Goal: Task Accomplishment & Management: Manage account settings

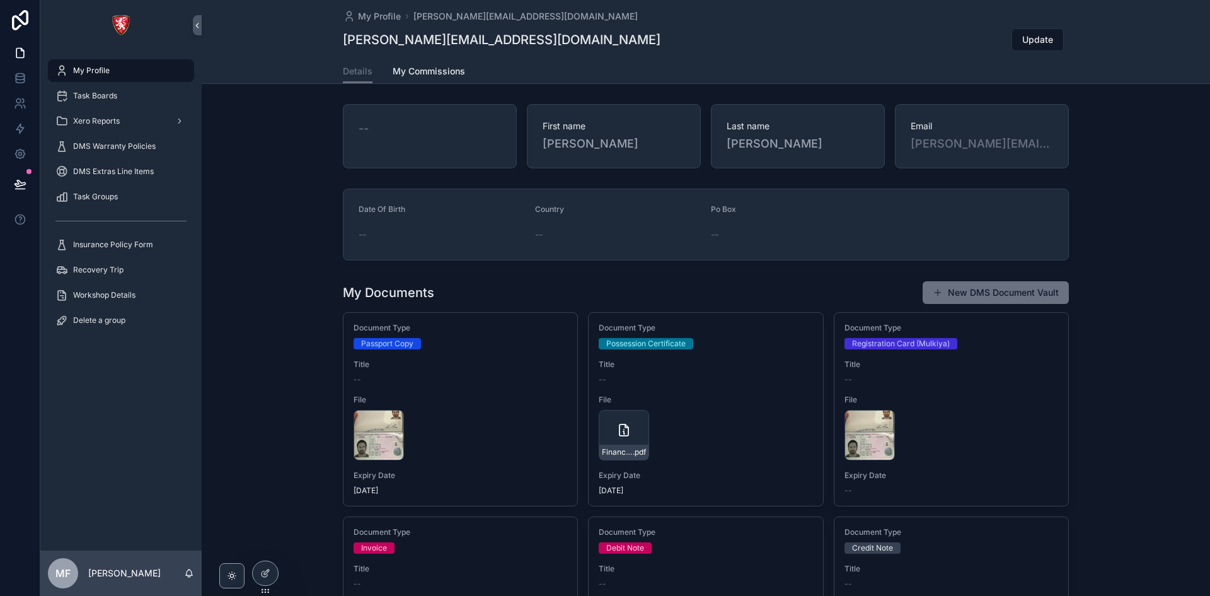
click at [101, 93] on span "Task Boards" at bounding box center [95, 96] width 44 height 10
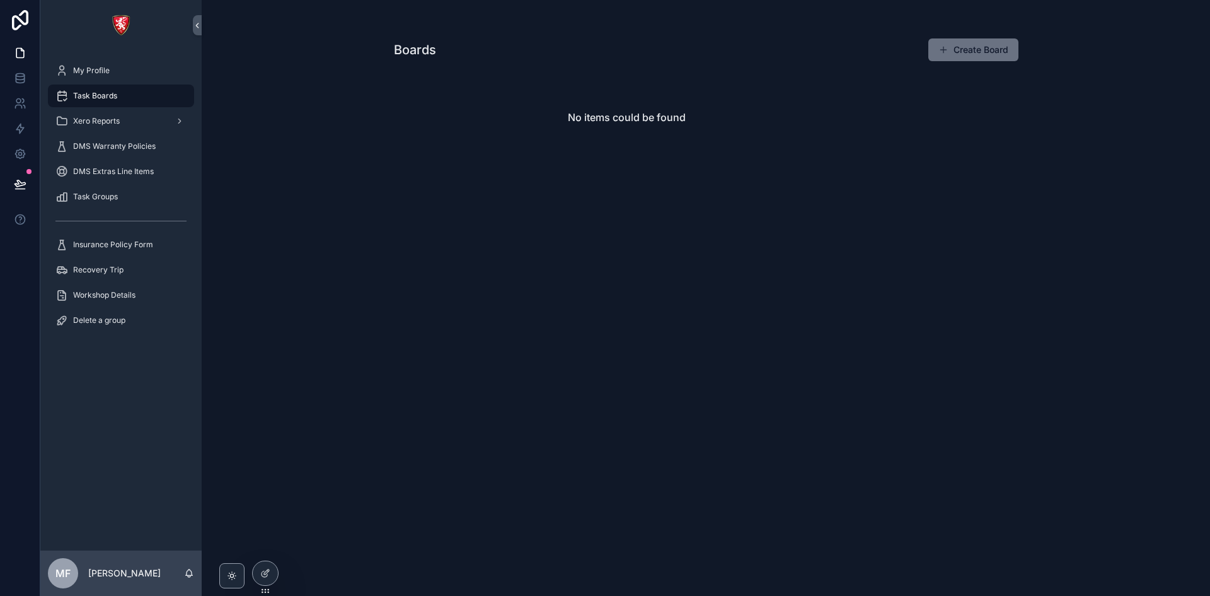
click at [989, 47] on button "Create Board" at bounding box center [974, 49] width 90 height 23
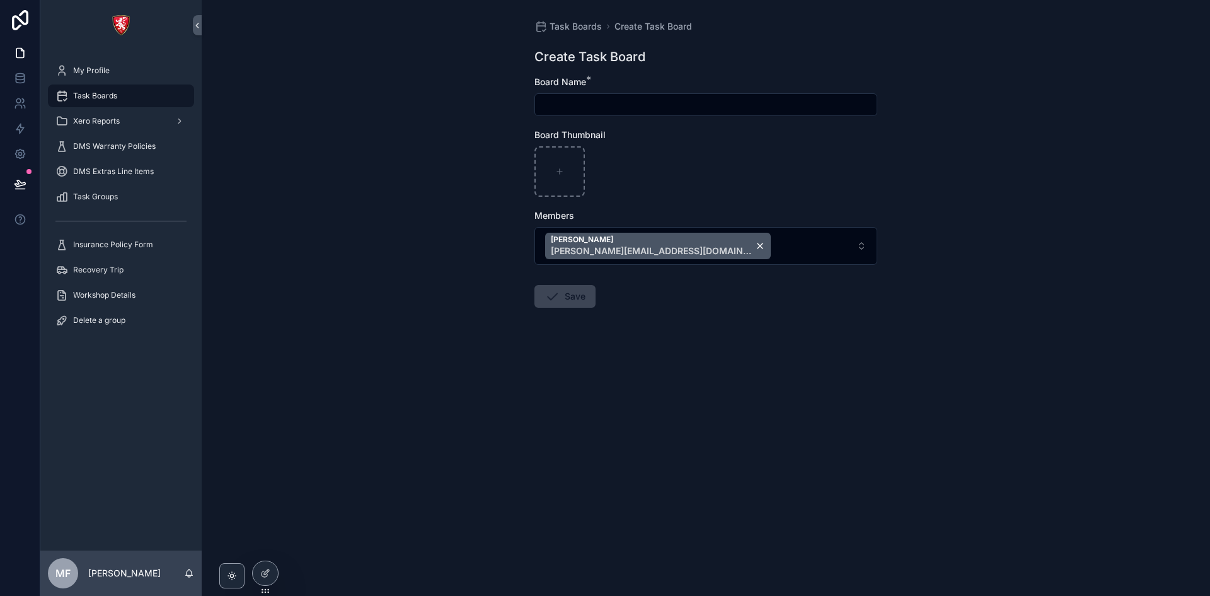
click at [611, 108] on input "scrollable content" at bounding box center [706, 105] width 342 height 18
type input "********"
click at [547, 287] on button "Save" at bounding box center [565, 296] width 61 height 23
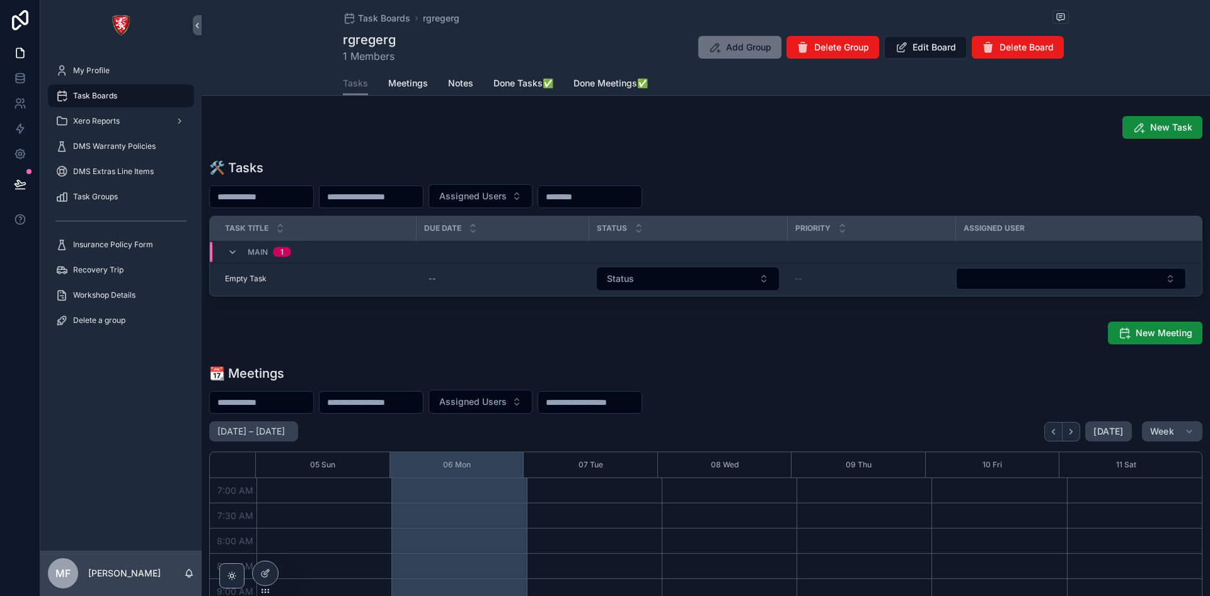
click at [381, 20] on span "Task Boards" at bounding box center [384, 18] width 52 height 13
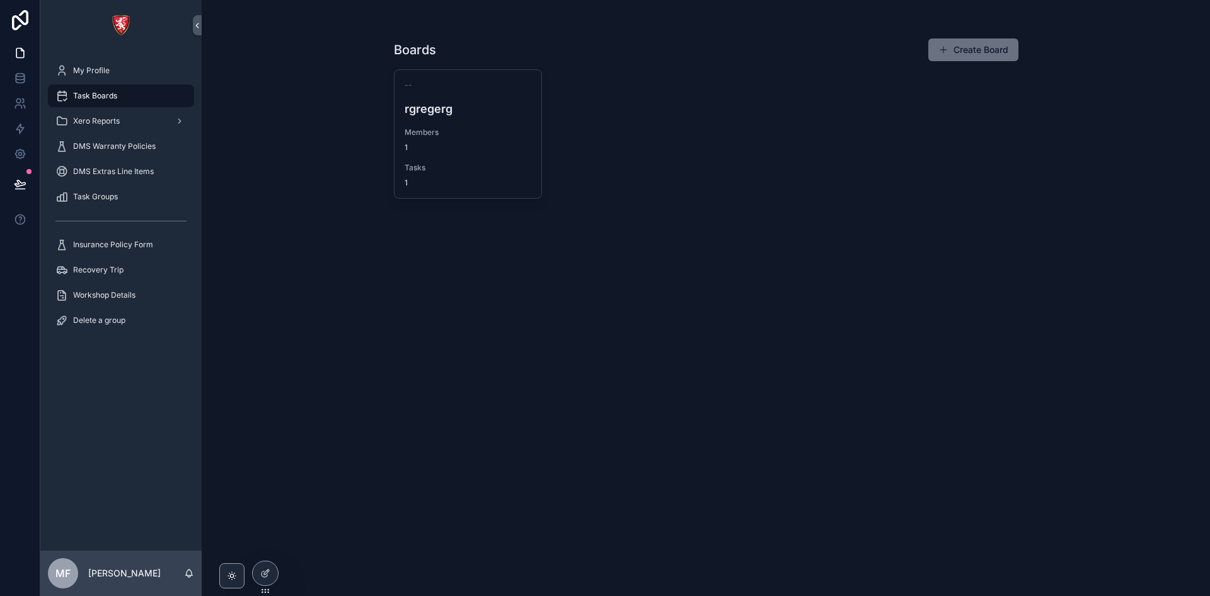
click at [508, 147] on span "1" at bounding box center [468, 147] width 127 height 10
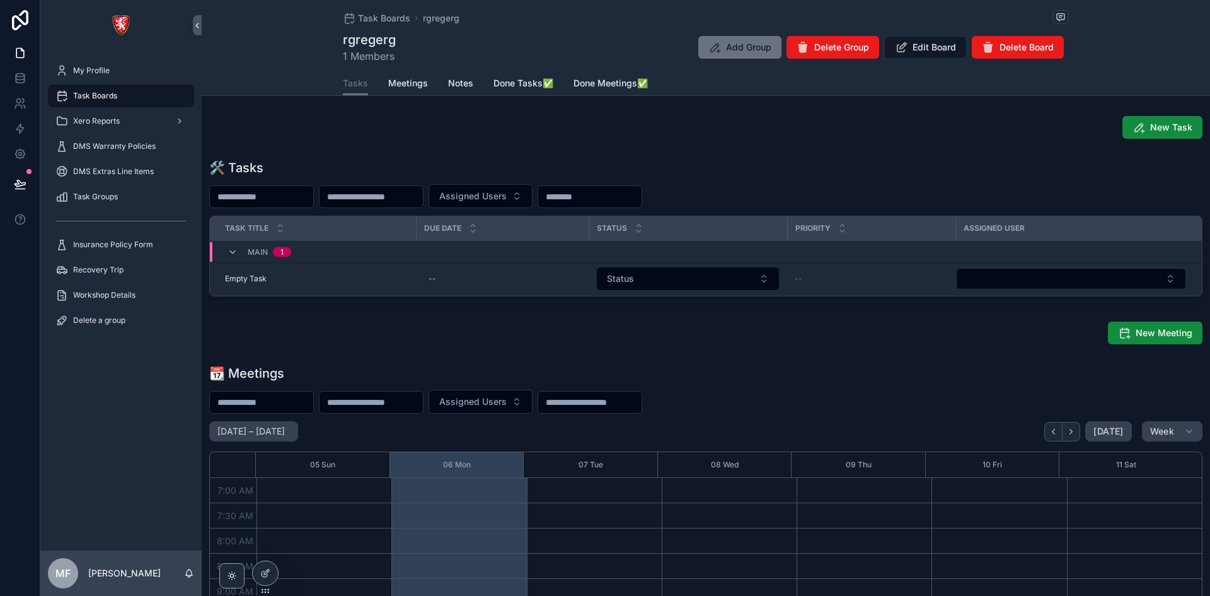
scroll to position [353, 0]
click at [281, 253] on div "1" at bounding box center [282, 252] width 3 height 10
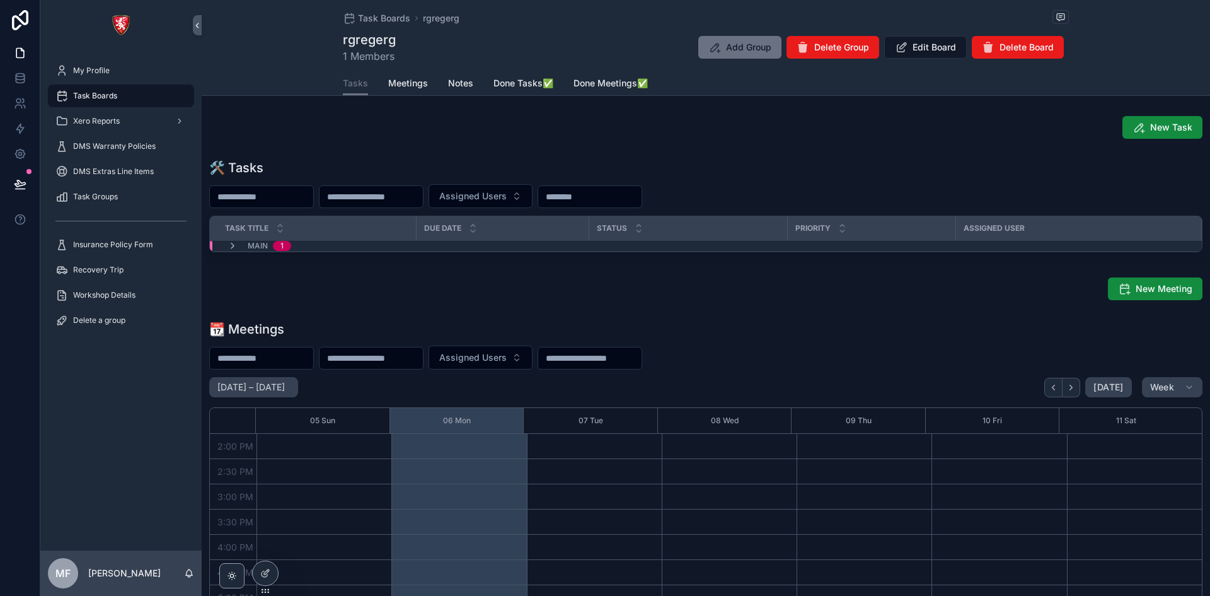
click at [233, 246] on icon "scrollable content" at bounding box center [233, 246] width 10 height 10
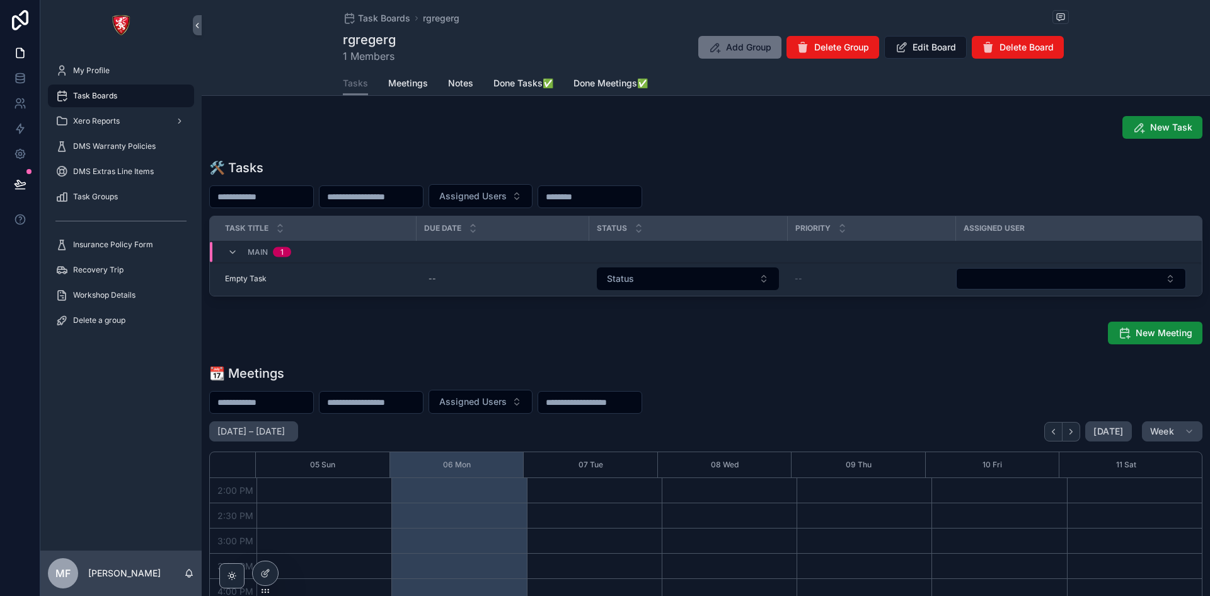
click at [1142, 132] on button "New Task" at bounding box center [1163, 127] width 80 height 23
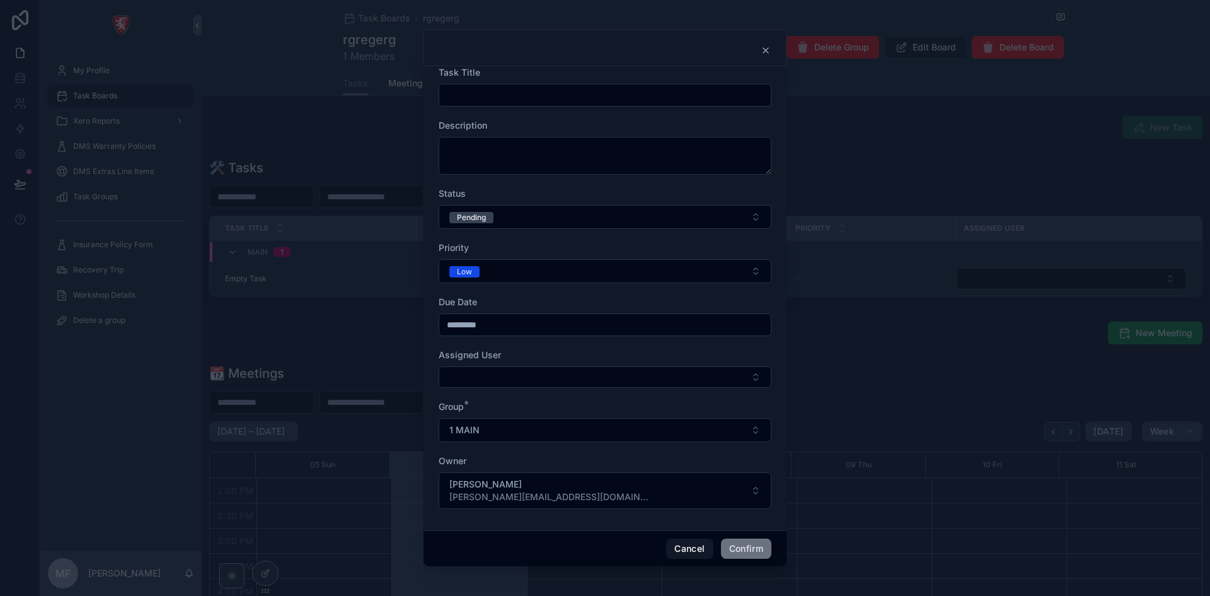
scroll to position [6, 0]
click at [499, 148] on textarea at bounding box center [605, 155] width 333 height 38
type textarea "***"
click at [499, 83] on div at bounding box center [605, 94] width 333 height 23
click at [500, 93] on input "text" at bounding box center [605, 94] width 332 height 18
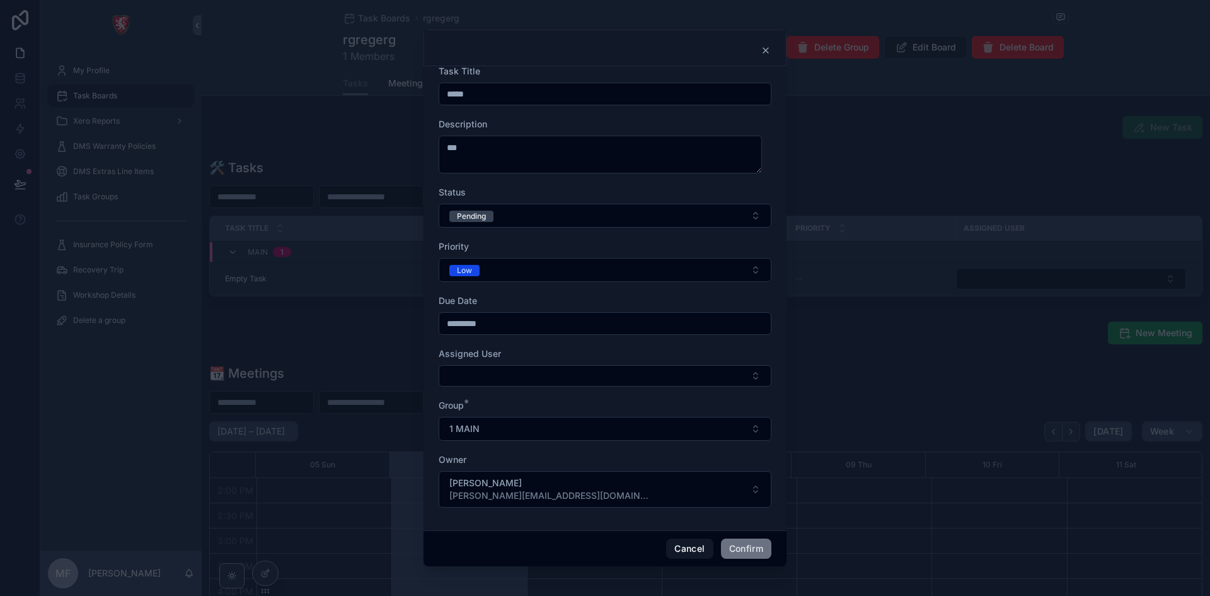
type input "*****"
click at [534, 215] on button "Pending" at bounding box center [605, 216] width 333 height 24
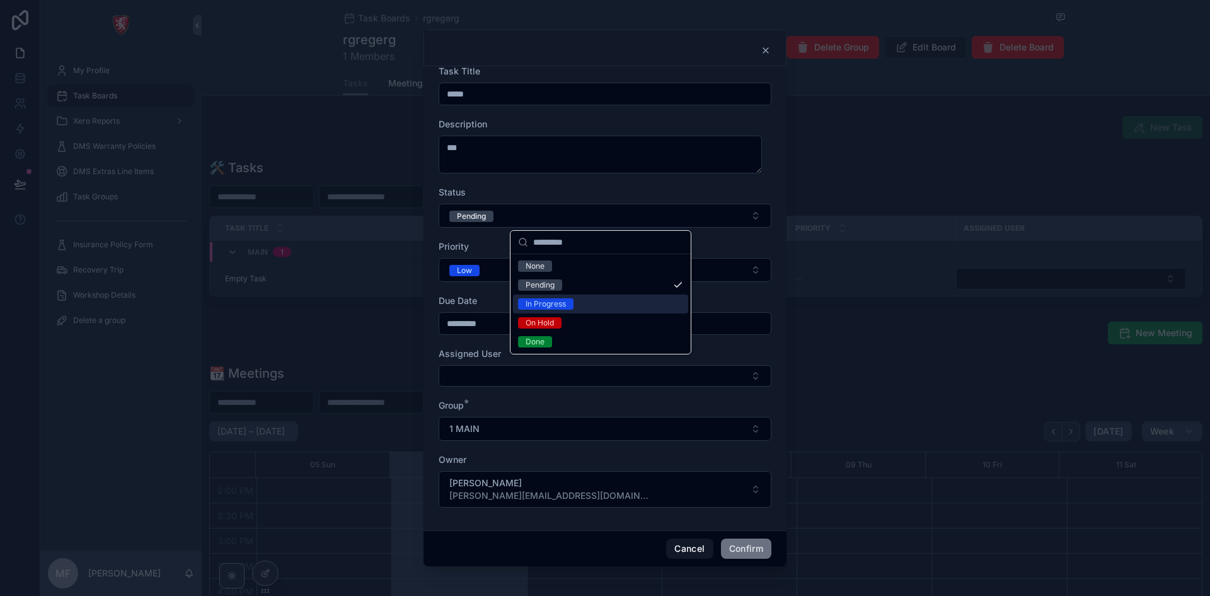
click at [603, 306] on div "In Progress" at bounding box center [600, 303] width 175 height 19
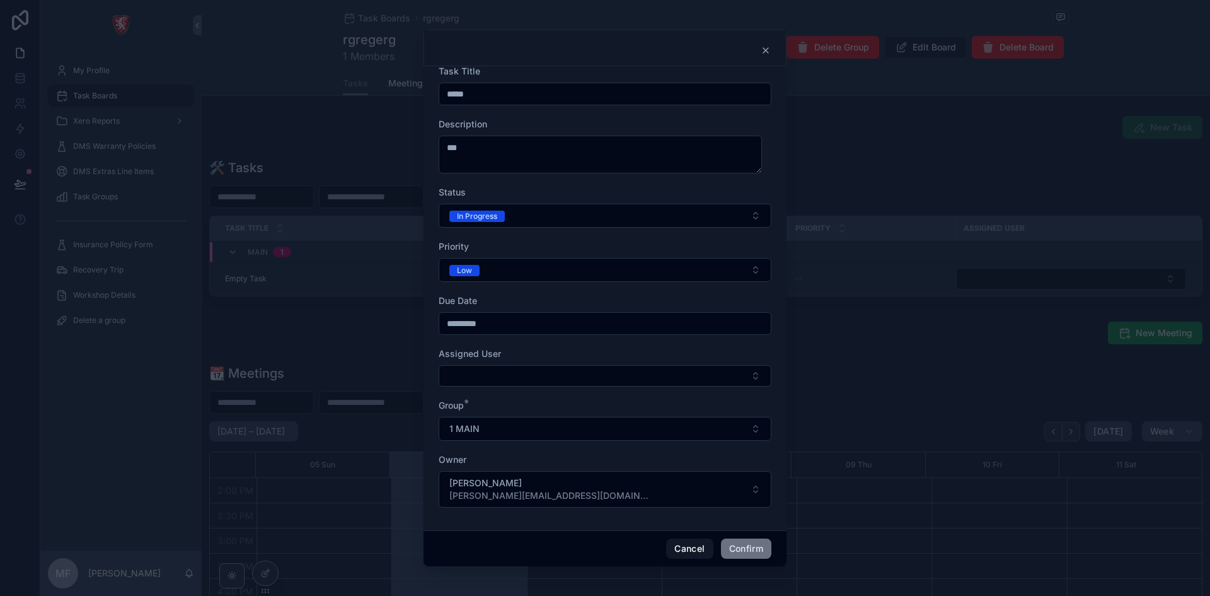
click at [528, 269] on button "Low" at bounding box center [605, 270] width 333 height 24
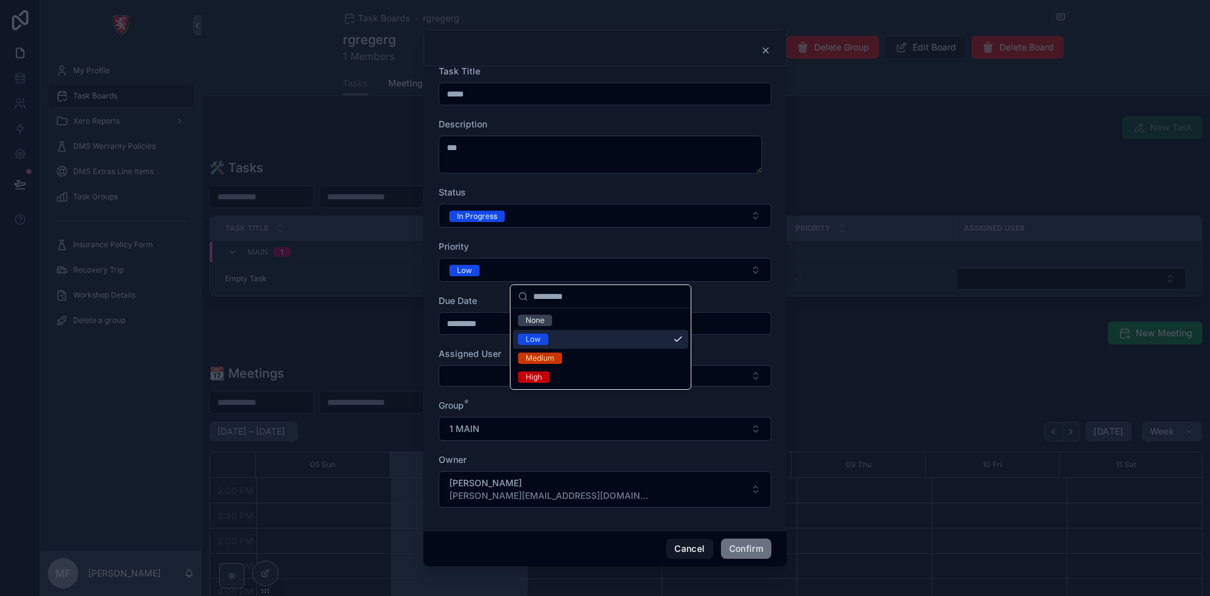
click at [599, 358] on div "Medium" at bounding box center [600, 358] width 175 height 19
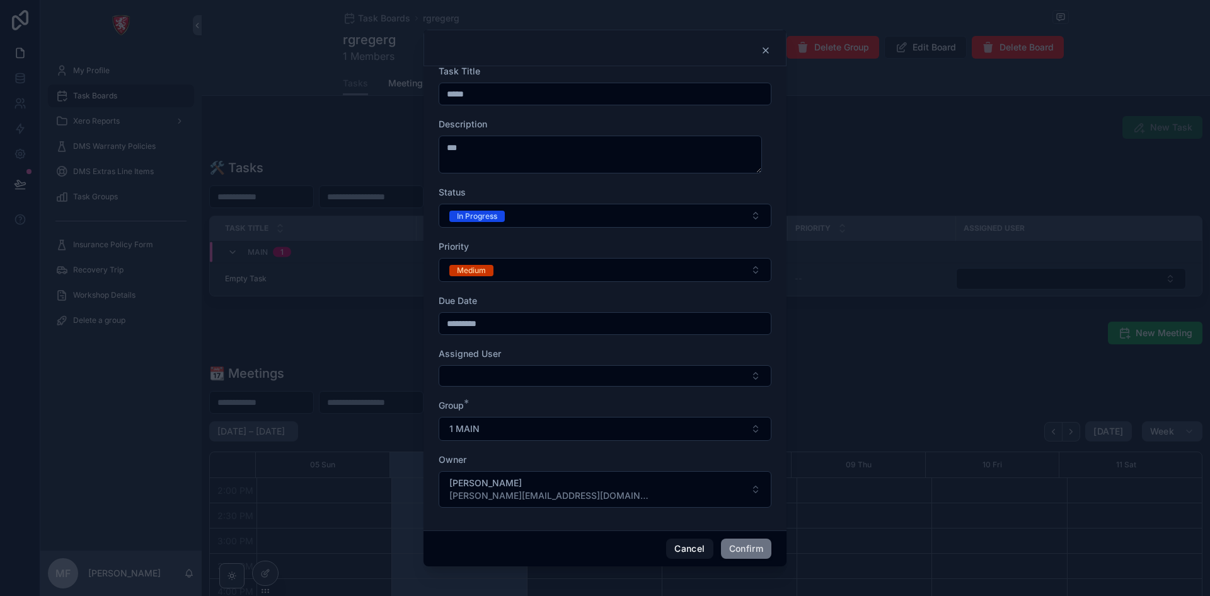
click at [743, 542] on button "Confirm" at bounding box center [746, 548] width 50 height 20
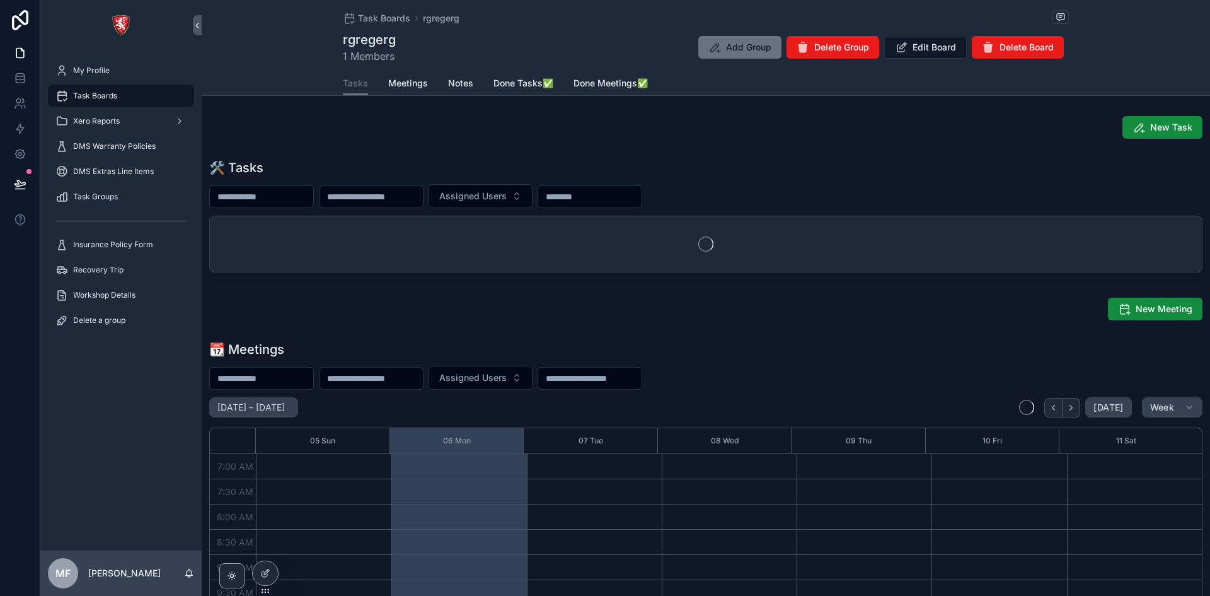
scroll to position [353, 0]
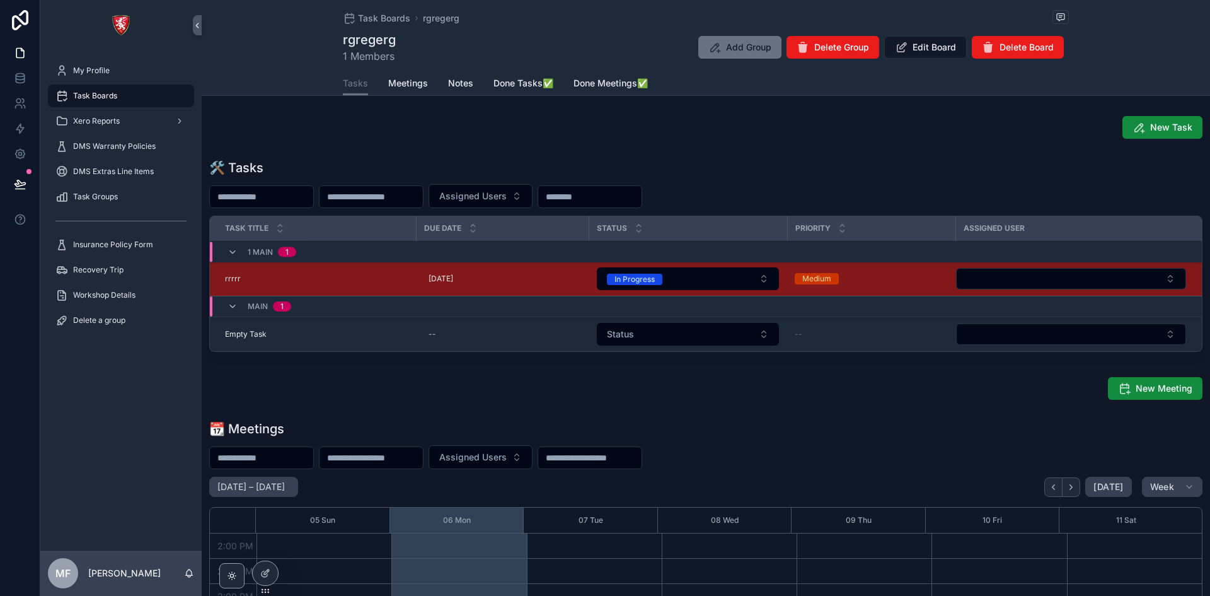
click at [234, 307] on icon "scrollable content" at bounding box center [233, 306] width 10 height 10
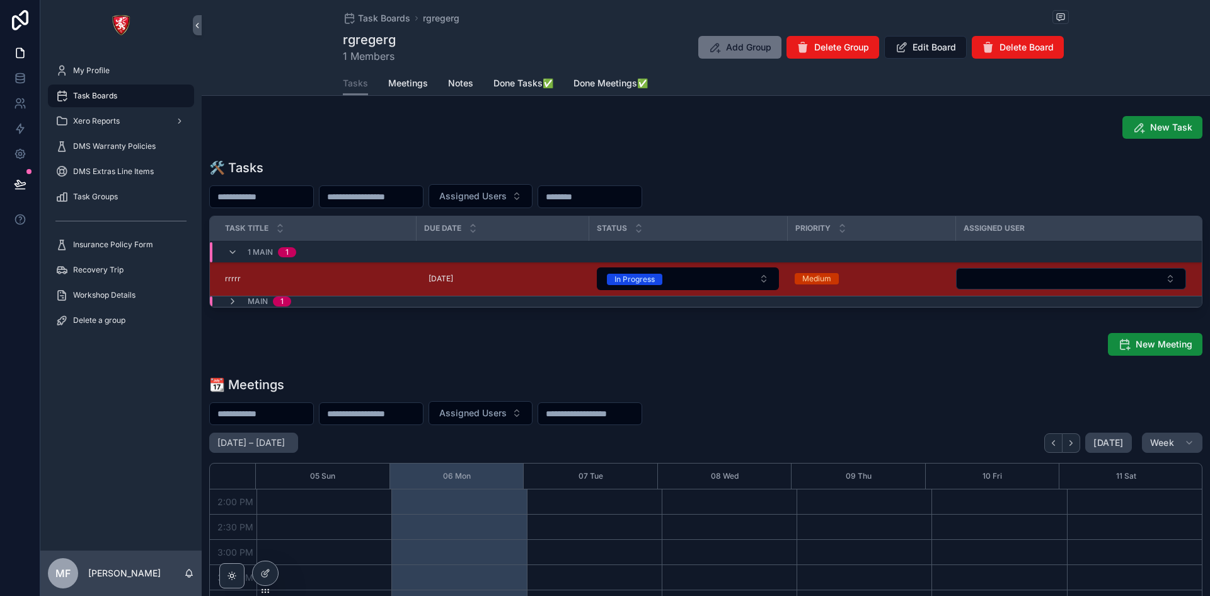
click at [228, 299] on icon "scrollable content" at bounding box center [233, 301] width 10 height 10
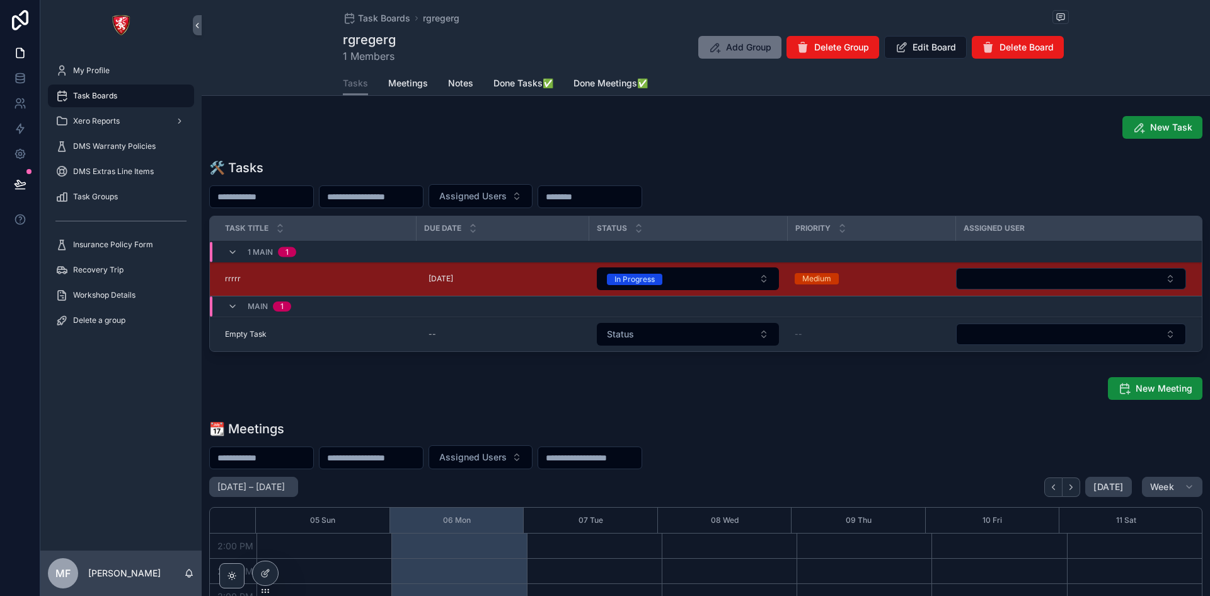
click at [272, 331] on div "Empty Task Empty Task" at bounding box center [316, 334] width 183 height 10
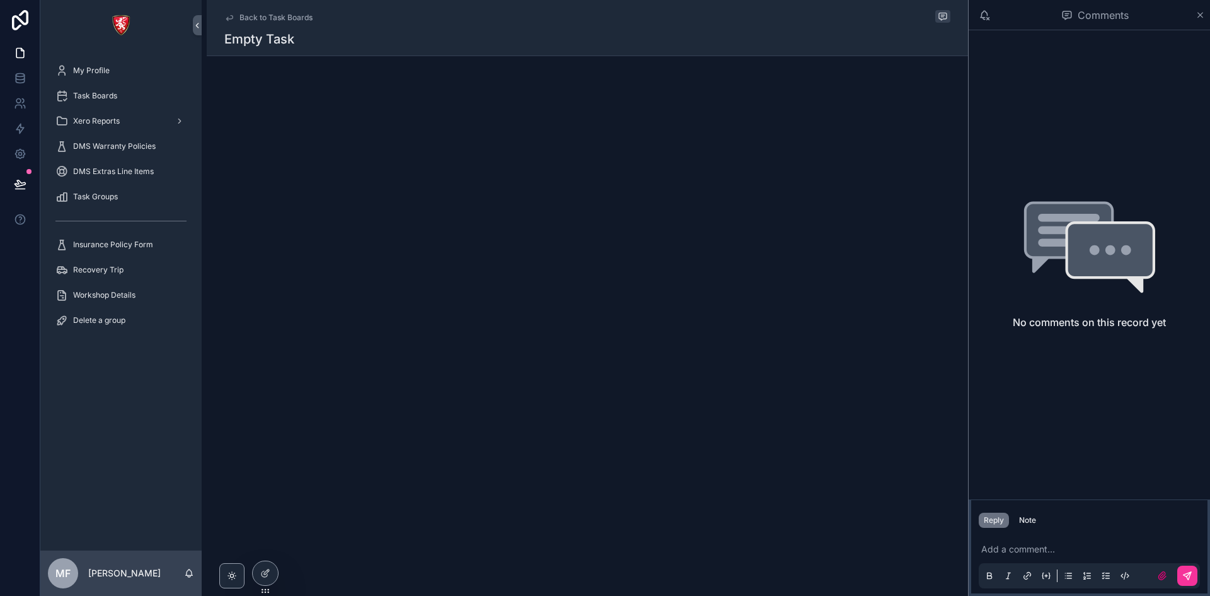
click at [230, 20] on icon "scrollable content" at bounding box center [229, 18] width 10 height 10
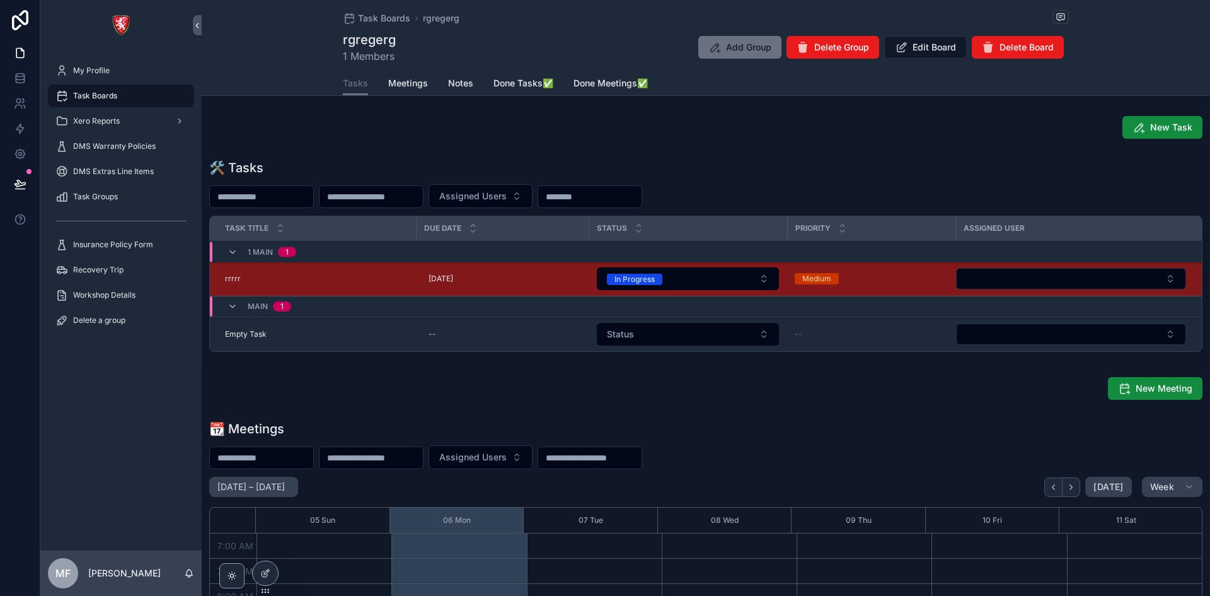
scroll to position [353, 0]
click at [0, 0] on icon "scrollable content" at bounding box center [0, 0] width 0 height 0
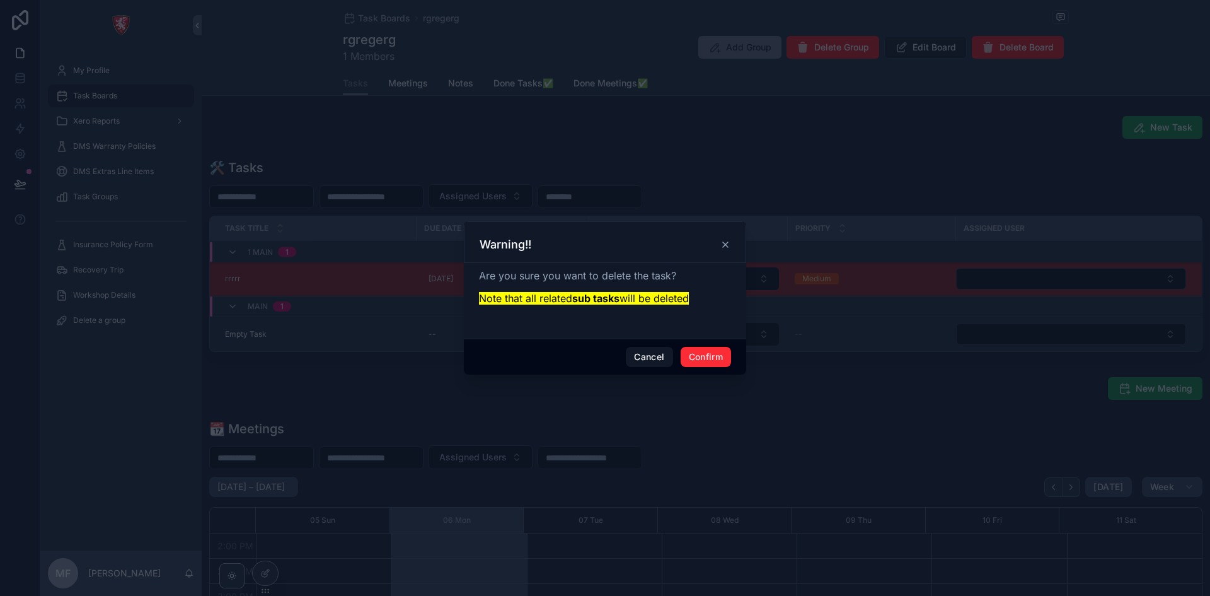
click at [707, 356] on button "Confirm" at bounding box center [706, 357] width 50 height 20
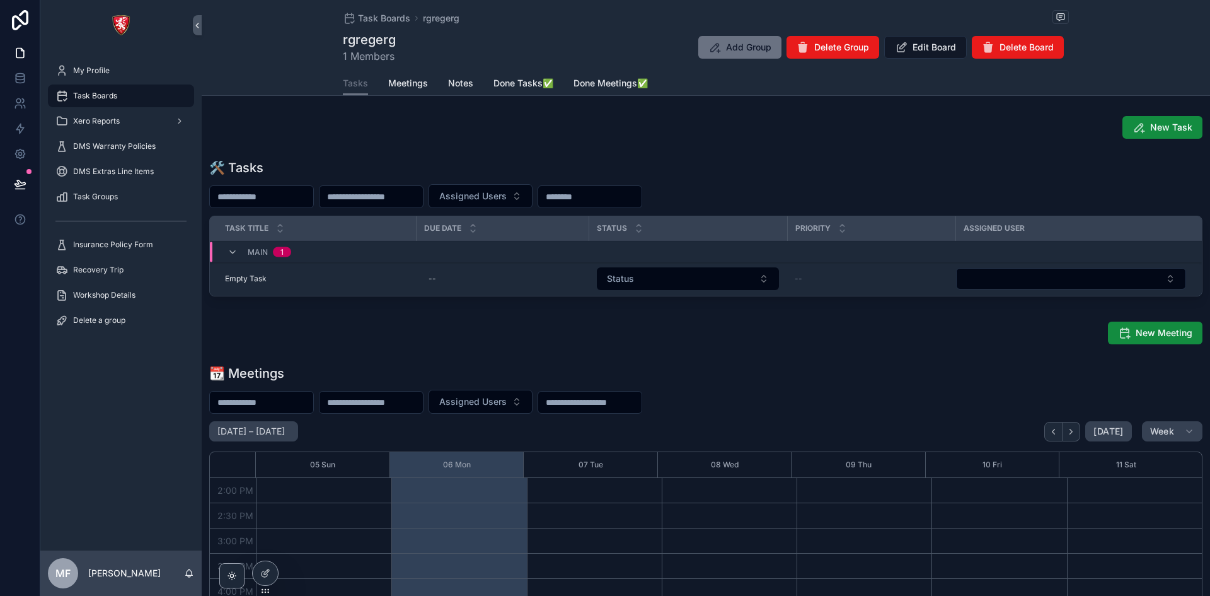
drag, startPoint x: 352, startPoint y: 278, endPoint x: 296, endPoint y: 320, distance: 70.2
click at [305, 334] on div "New Meeting" at bounding box center [705, 332] width 993 height 23
click at [269, 284] on td "Empty Task Empty Task" at bounding box center [313, 279] width 206 height 35
click at [748, 285] on button "Status" at bounding box center [688, 278] width 182 height 23
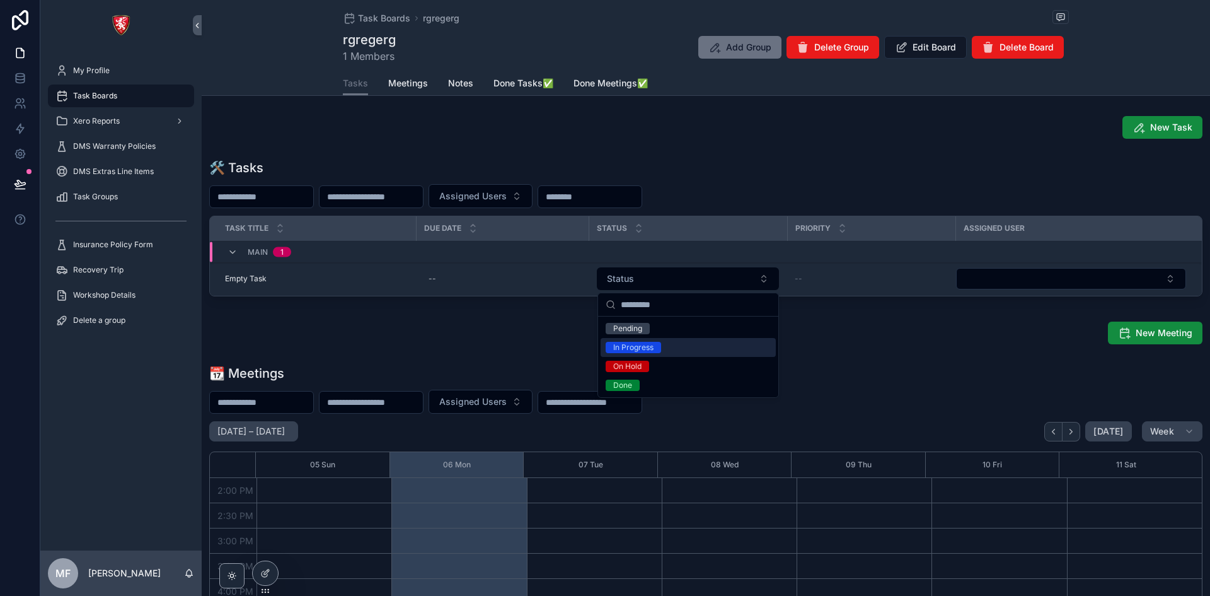
click at [246, 280] on span "Empty Task" at bounding box center [246, 279] width 42 height 10
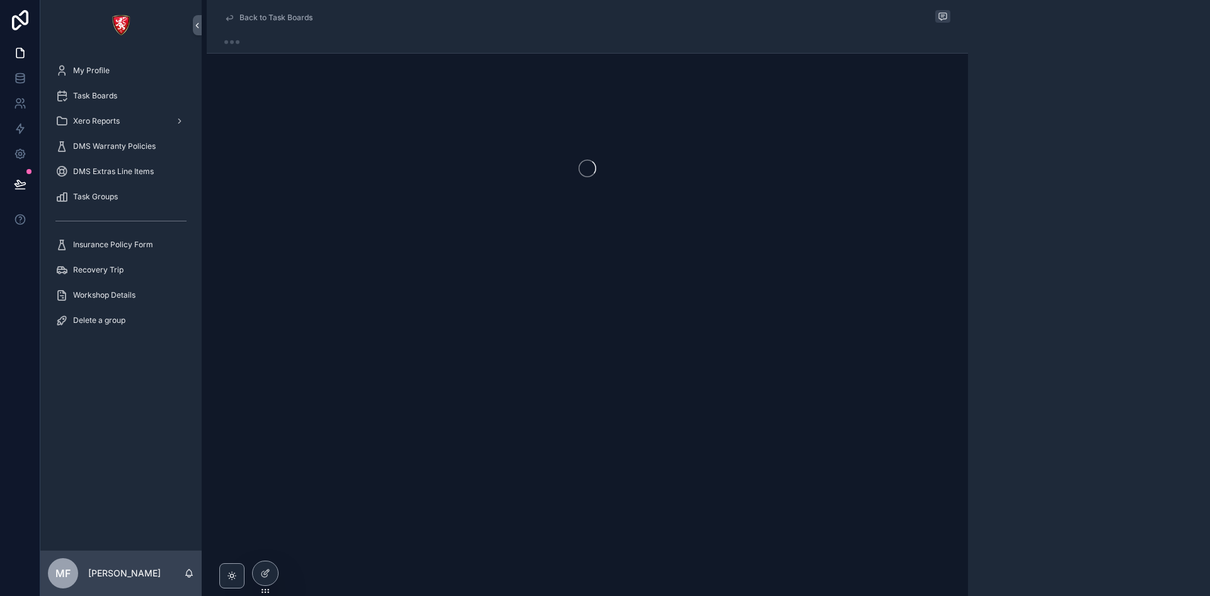
click at [248, 275] on div "Back to Task Boards" at bounding box center [587, 174] width 761 height 349
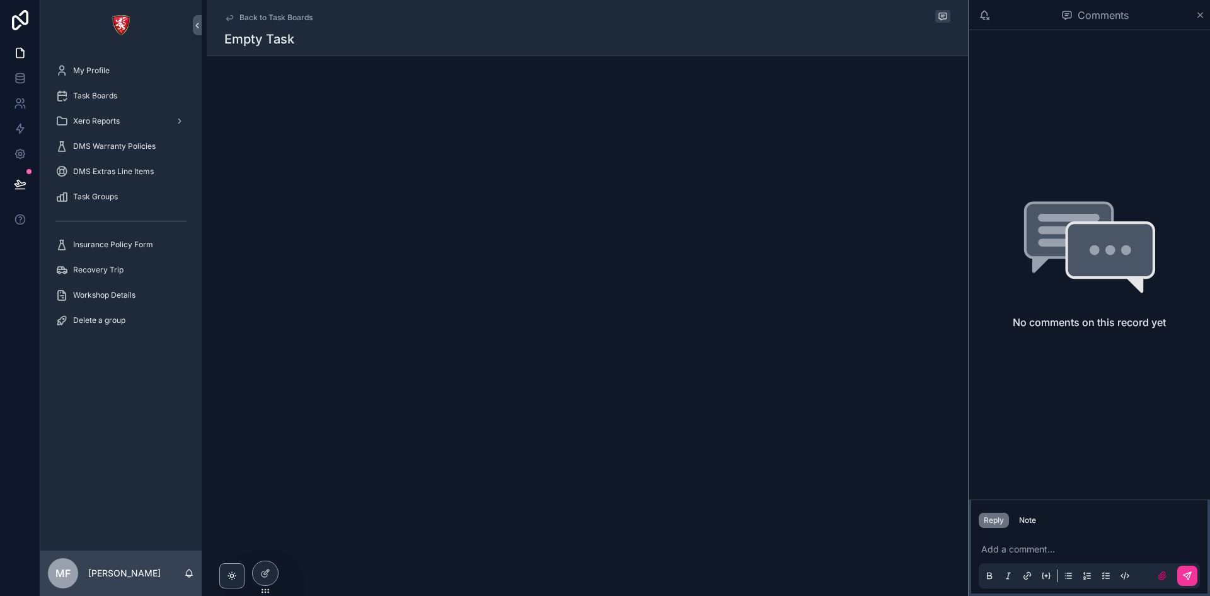
click at [235, 38] on h1 "Empty Task" at bounding box center [259, 39] width 70 height 18
click at [286, 38] on h1 "Empty Task" at bounding box center [259, 39] width 70 height 18
click at [226, 16] on icon "scrollable content" at bounding box center [229, 18] width 10 height 10
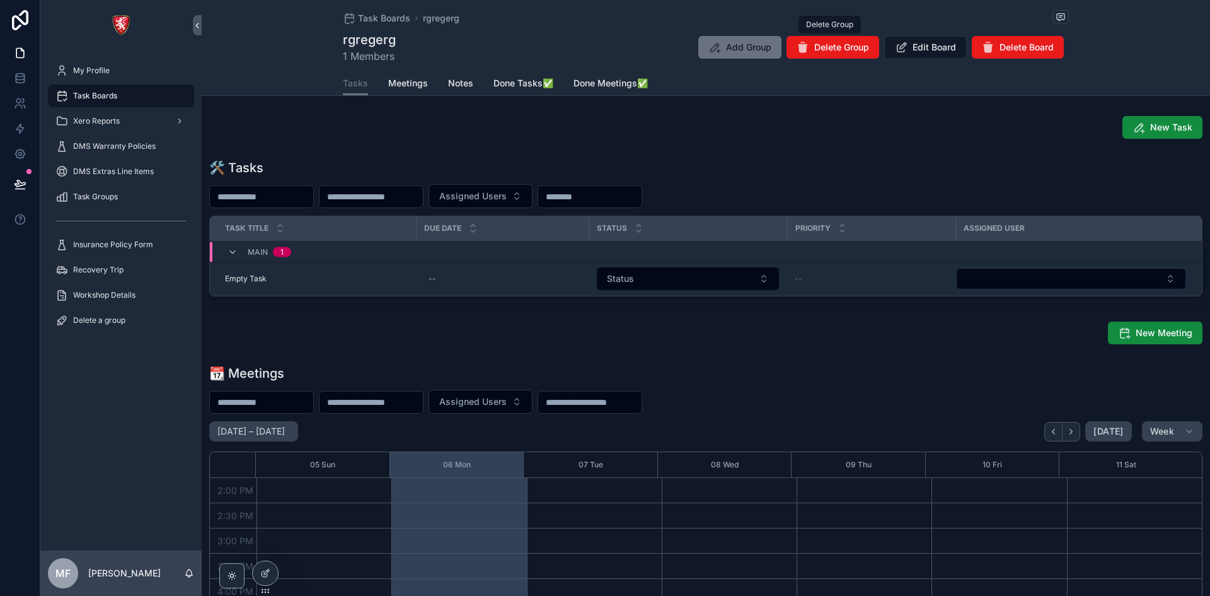
click at [825, 50] on span "Delete Group" at bounding box center [841, 47] width 55 height 13
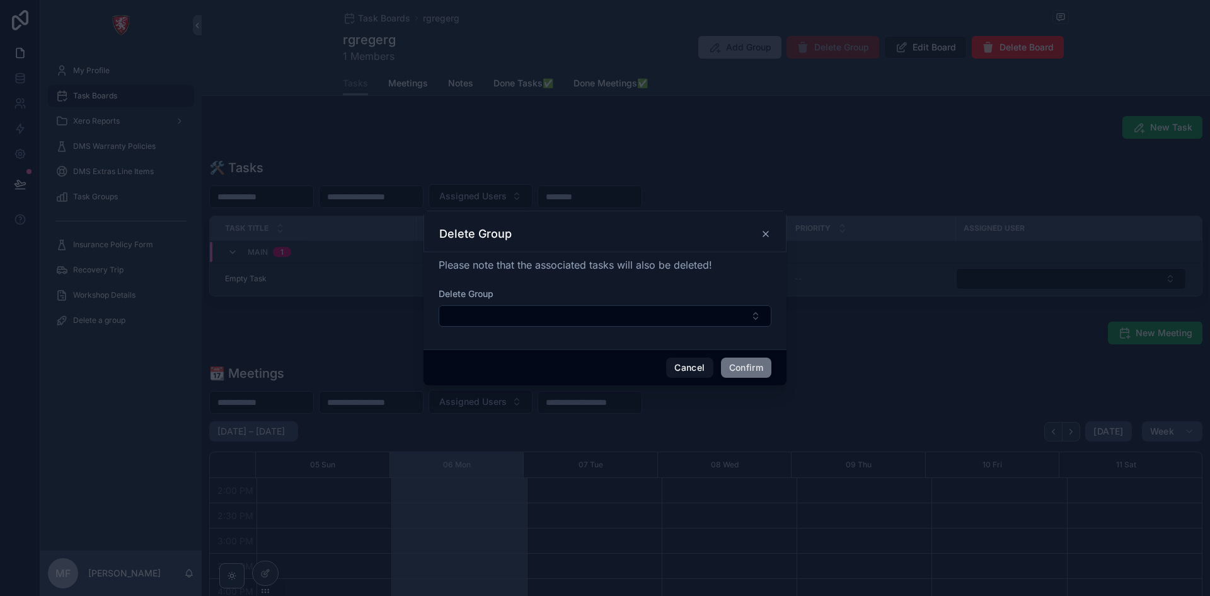
click at [748, 369] on button "Confirm" at bounding box center [746, 367] width 50 height 20
click at [523, 313] on button "Select Button" at bounding box center [605, 315] width 333 height 21
click at [768, 224] on div "Delete Group" at bounding box center [605, 232] width 363 height 42
click at [764, 231] on icon at bounding box center [766, 234] width 10 height 10
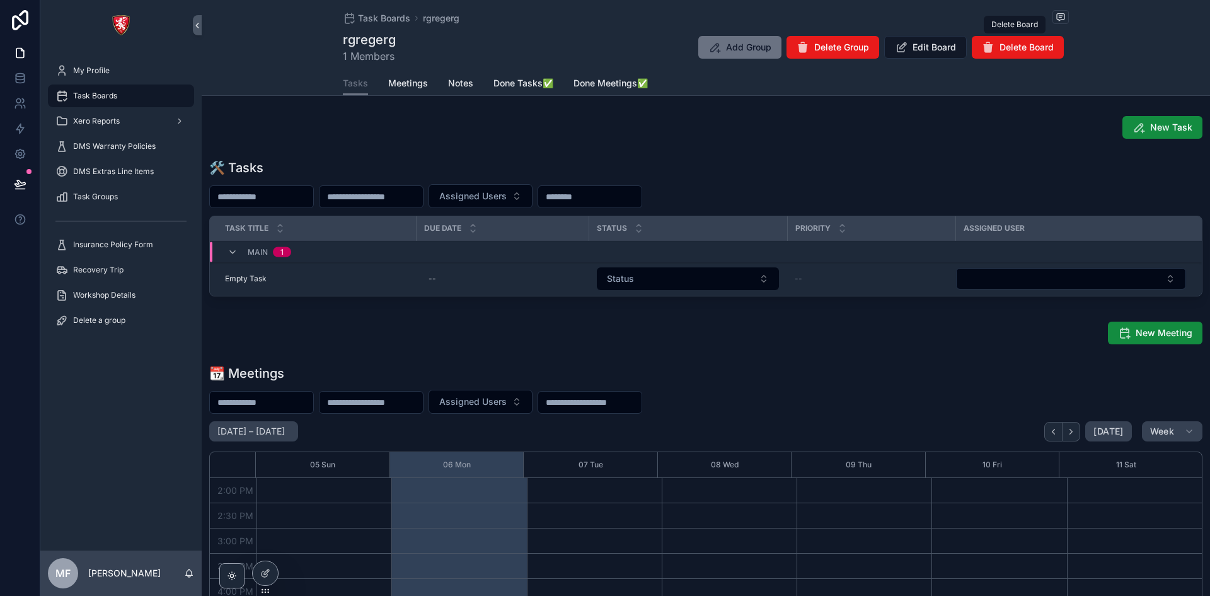
click at [1002, 52] on span "Delete Board" at bounding box center [1027, 47] width 54 height 13
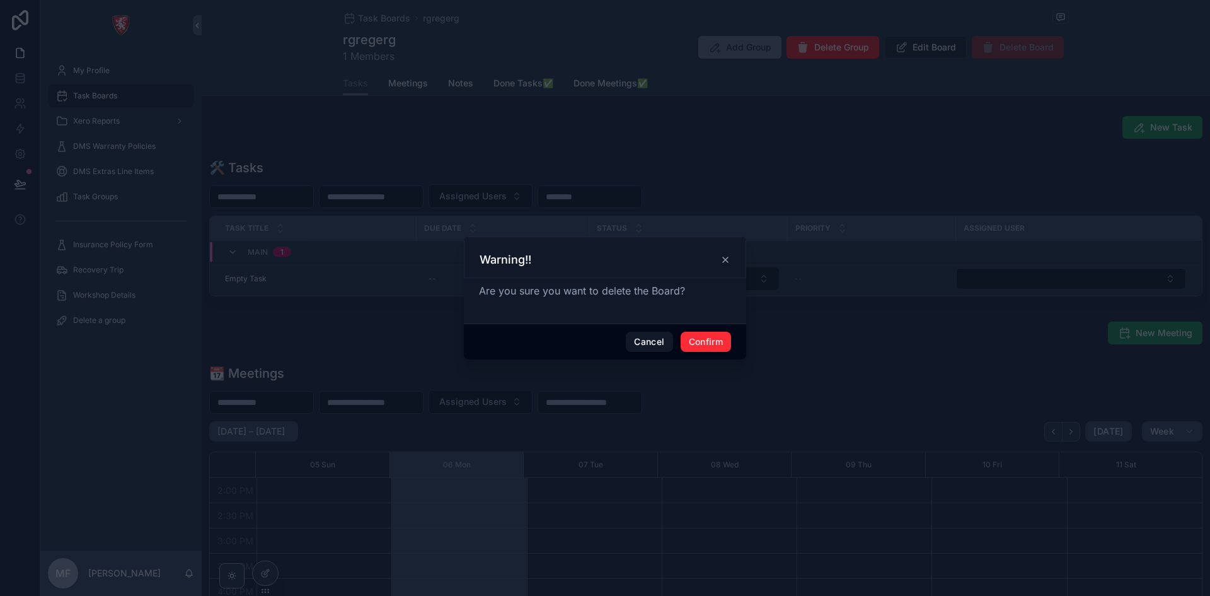
click at [706, 330] on div "Cancel Confirm" at bounding box center [605, 341] width 282 height 36
click at [708, 339] on button "Confirm" at bounding box center [706, 342] width 50 height 20
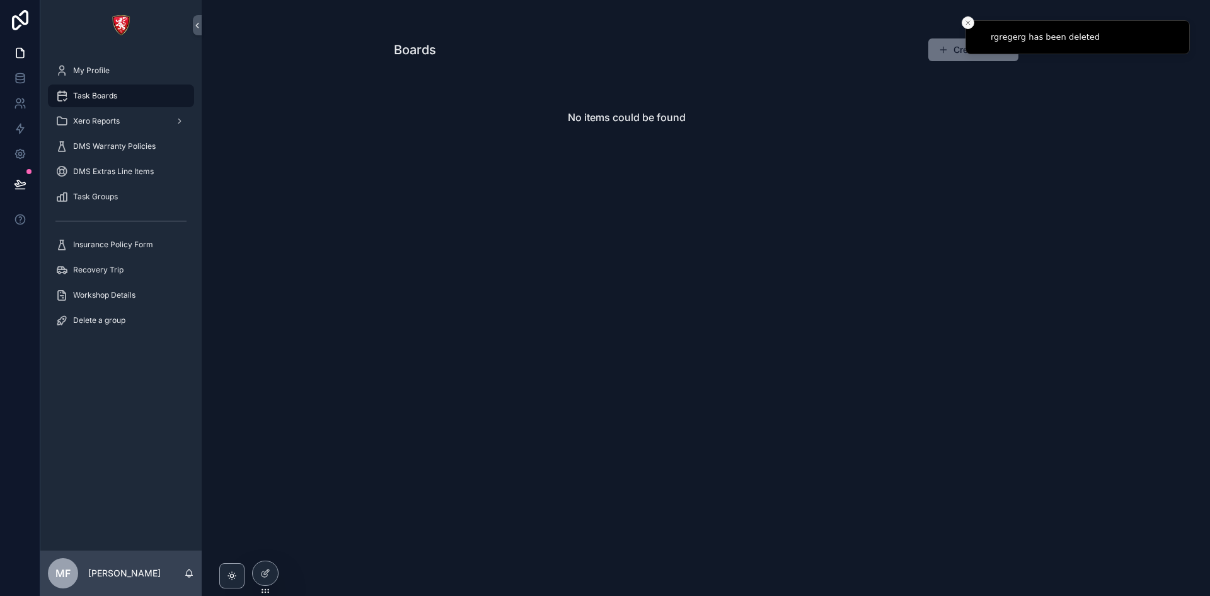
click at [966, 26] on icon "Close toast" at bounding box center [968, 23] width 8 height 8
